Goal: Find specific page/section: Find specific page/section

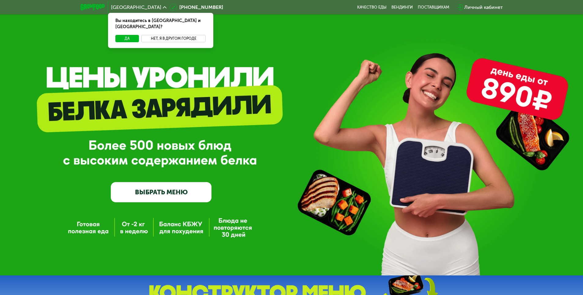
click at [159, 35] on button "Нет, я в другом городе" at bounding box center [173, 38] width 65 height 7
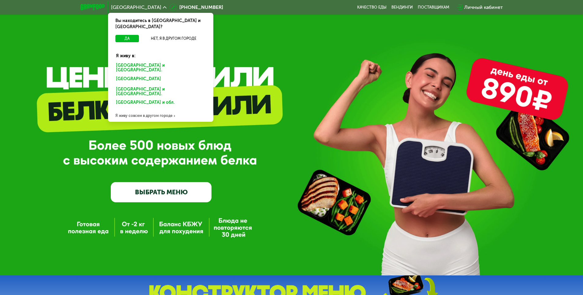
click at [138, 110] on div "Я живу совсем в другом городе" at bounding box center [160, 116] width 105 height 12
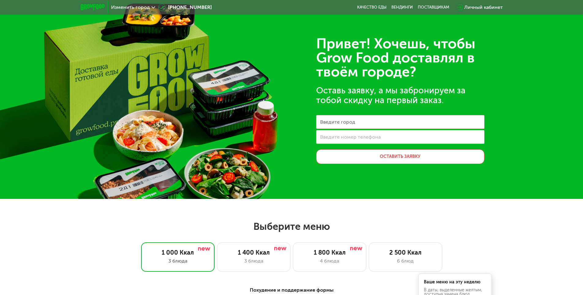
click at [334, 122] on label "Введите город" at bounding box center [337, 121] width 35 height 3
click at [334, 122] on input "Введите город" at bounding box center [400, 122] width 168 height 14
type input "*"
type input "**********"
click at [357, 142] on input "Введите номер телефона" at bounding box center [400, 137] width 168 height 14
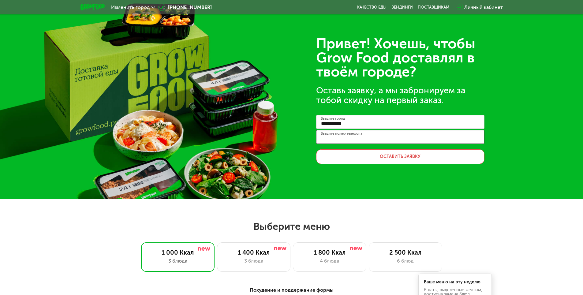
type input "**********"
click at [373, 159] on button "Оставить заявку" at bounding box center [400, 156] width 168 height 15
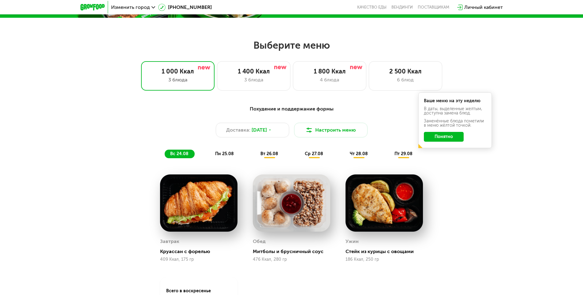
scroll to position [153, 0]
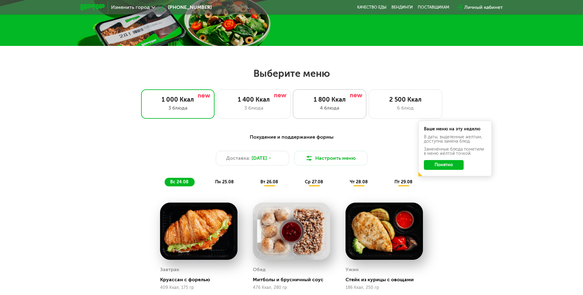
click at [336, 106] on div "4 блюда" at bounding box center [329, 107] width 61 height 7
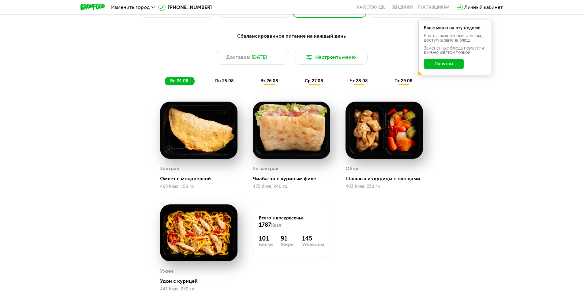
scroll to position [245, 0]
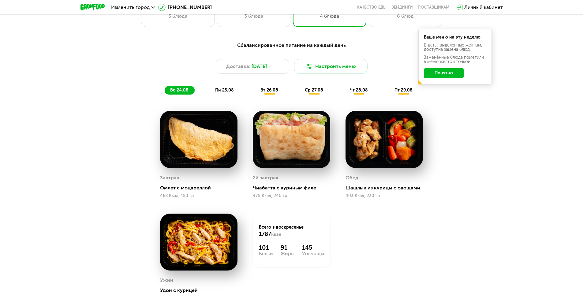
click at [438, 74] on button "Понятно" at bounding box center [444, 73] width 40 height 10
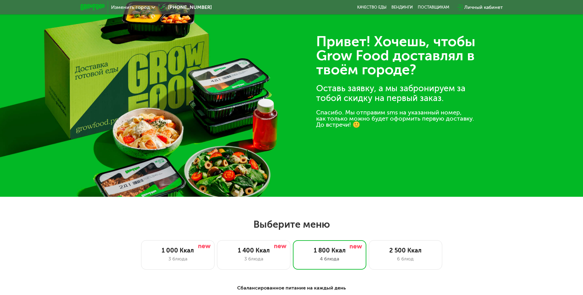
scroll to position [0, 0]
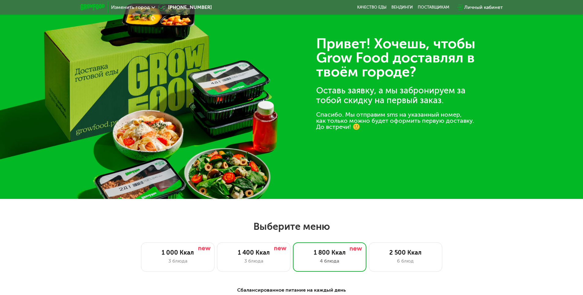
click at [145, 10] on div "Изменить город" at bounding box center [133, 7] width 50 height 11
